Goal: Navigation & Orientation: Find specific page/section

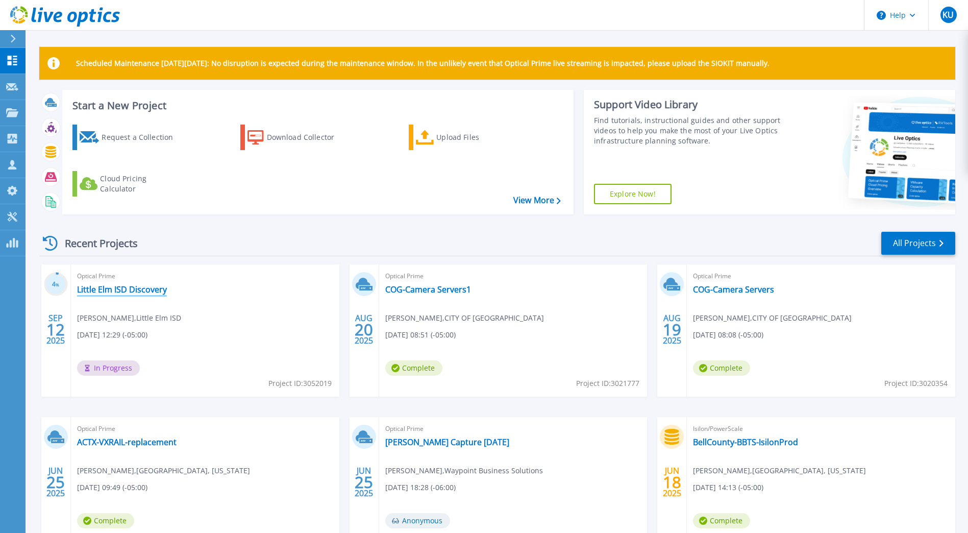
click at [152, 291] on link "Little Elm ISD Discovery" at bounding box center [122, 289] width 90 height 10
